Goal: Check status: Check status

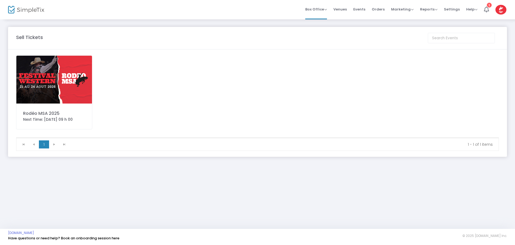
click at [42, 81] on img at bounding box center [54, 80] width 76 height 48
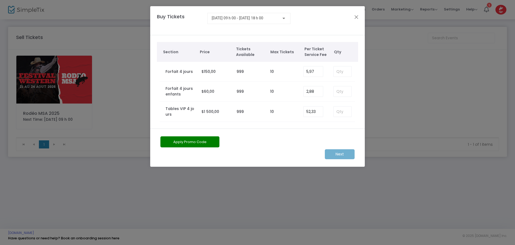
click at [352, 16] on div "Buy Tickets [DATE] 09 h 00 - [DATE] 18 h 00" at bounding box center [254, 20] width 201 height 15
click at [354, 16] on button "Close" at bounding box center [356, 16] width 7 height 7
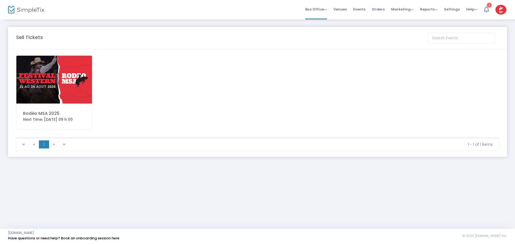
click at [385, 10] on span "Orders" at bounding box center [378, 9] width 13 height 14
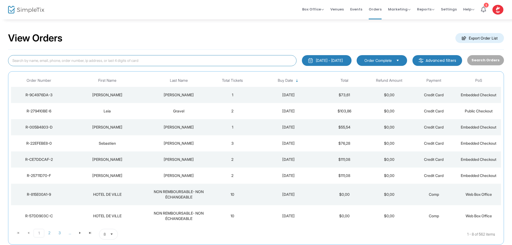
click at [92, 63] on input at bounding box center [152, 60] width 289 height 11
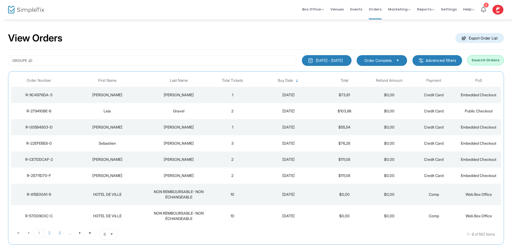
click at [484, 60] on button "Search Orders" at bounding box center [485, 60] width 37 height 10
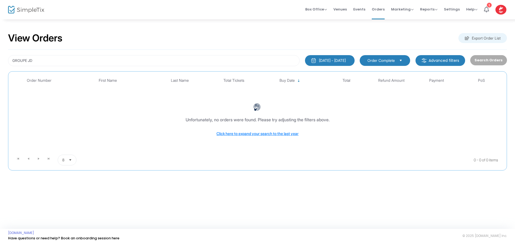
click at [334, 58] on div "[DATE] - [DATE]" at bounding box center [332, 60] width 27 height 5
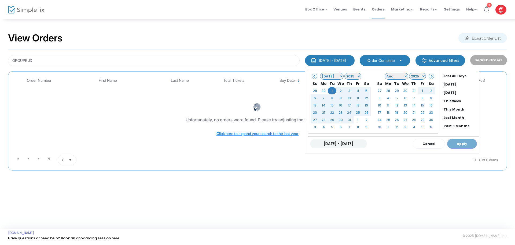
click at [430, 77] on span at bounding box center [431, 76] width 3 height 3
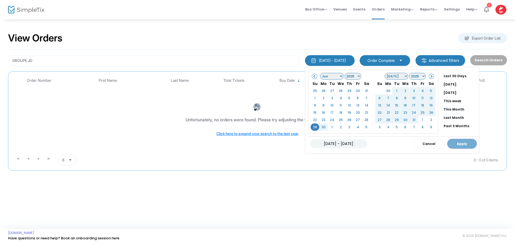
click at [446, 142] on div "[DATE] - [DATE] Cancel Apply" at bounding box center [393, 143] width 171 height 14
click at [430, 77] on span at bounding box center [431, 76] width 3 height 3
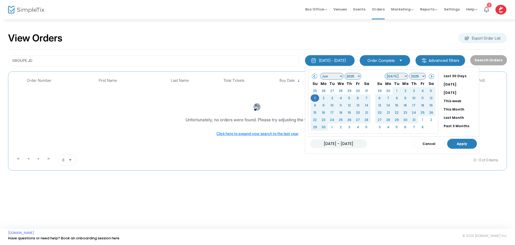
click at [448, 143] on button "Apply" at bounding box center [463, 144] width 30 height 10
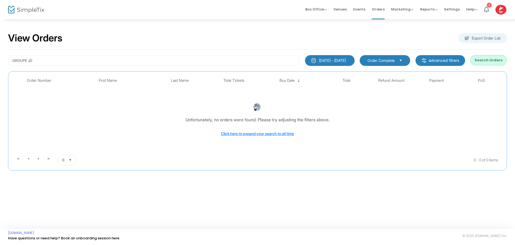
click at [485, 62] on button "Search Orders" at bounding box center [489, 60] width 37 height 10
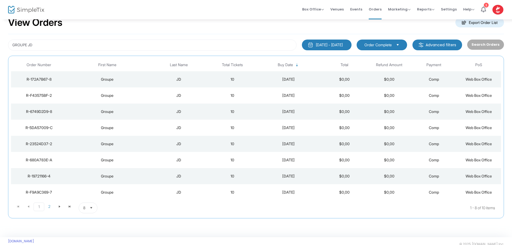
scroll to position [24, 0]
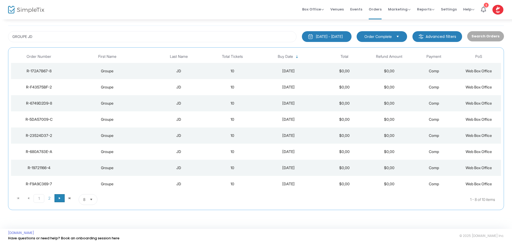
click at [60, 196] on span "Go to the next page" at bounding box center [59, 198] width 4 height 4
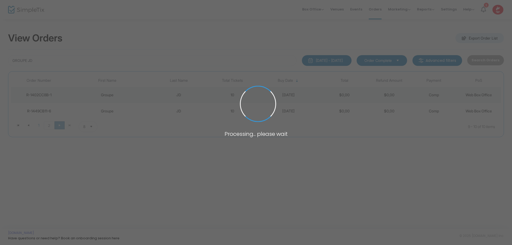
scroll to position [0, 0]
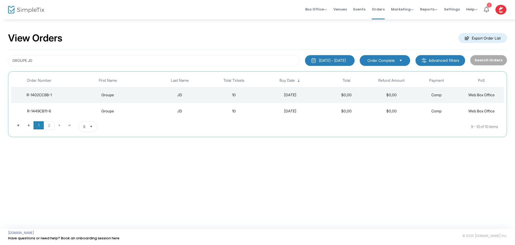
click at [38, 124] on span "1" at bounding box center [39, 125] width 10 height 8
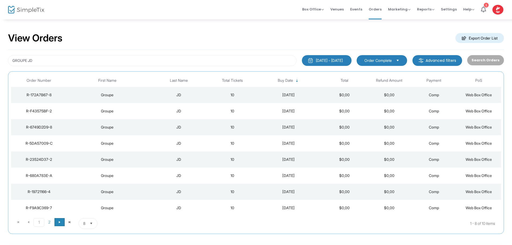
click at [60, 220] on span "Go to the next page" at bounding box center [59, 222] width 4 height 4
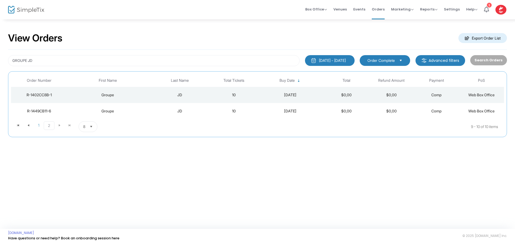
click at [295, 111] on div "[DATE]" at bounding box center [290, 110] width 65 height 5
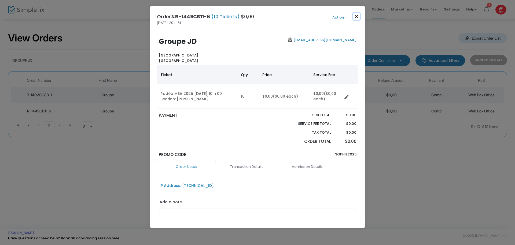
click at [357, 16] on button "Close" at bounding box center [356, 16] width 7 height 7
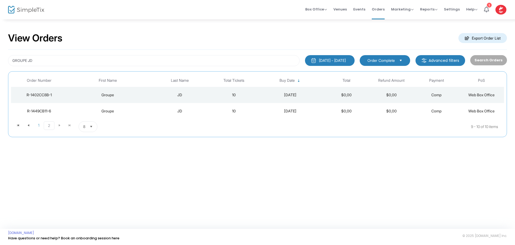
click at [92, 126] on span "Select" at bounding box center [91, 126] width 9 height 9
click at [87, 169] on span "100" at bounding box center [86, 169] width 6 height 5
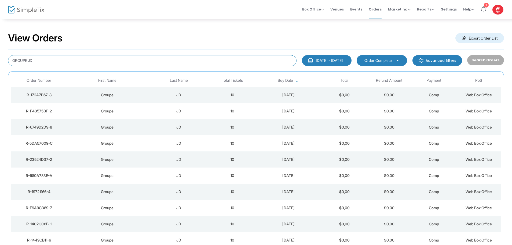
click at [11, 62] on input "GROUPE JD" at bounding box center [152, 60] width 289 height 11
type input "L"
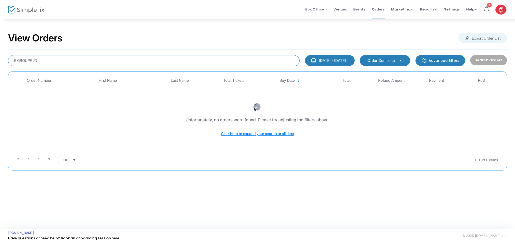
drag, startPoint x: 45, startPoint y: 60, endPoint x: -100, endPoint y: 61, distance: 144.7
click at [0, 61] on html "Processing... please wait Box Office Sell Tickets Bookings Sell Season Pass Ven…" at bounding box center [257, 122] width 515 height 245
type input "JD"
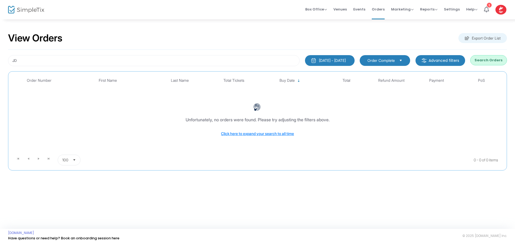
click at [490, 60] on button "Search Orders" at bounding box center [489, 60] width 37 height 10
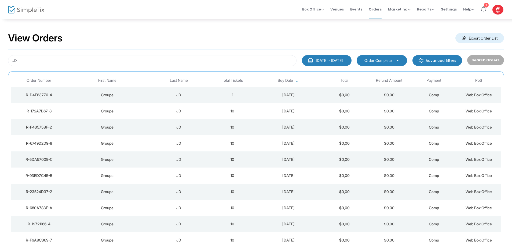
click at [174, 93] on div "JD" at bounding box center [179, 94] width 60 height 5
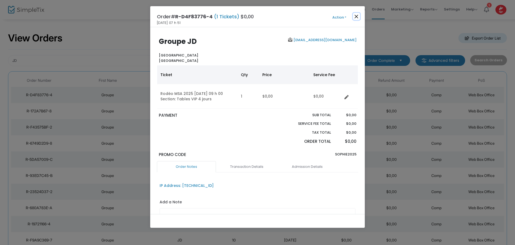
click at [356, 17] on button "Close" at bounding box center [356, 16] width 7 height 7
